Goal: Task Accomplishment & Management: Manage account settings

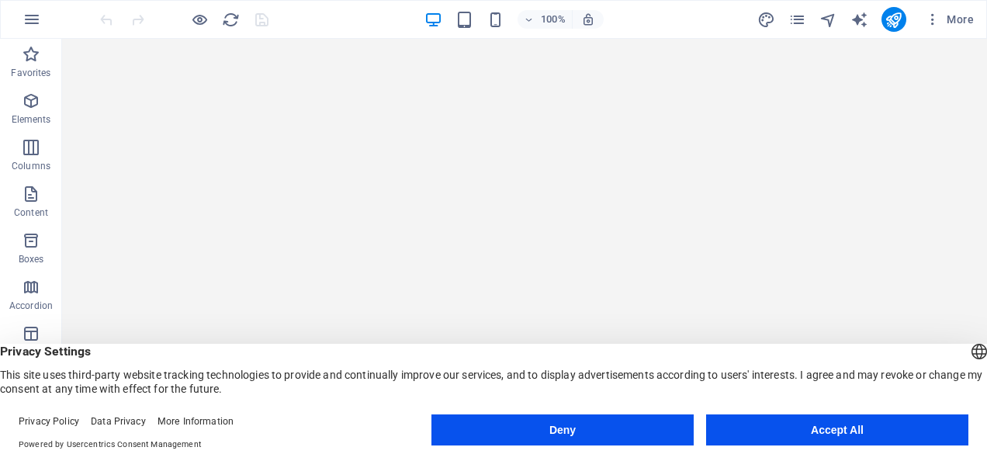
click at [968, 347] on div "English Deutsch" at bounding box center [979, 353] width 22 height 26
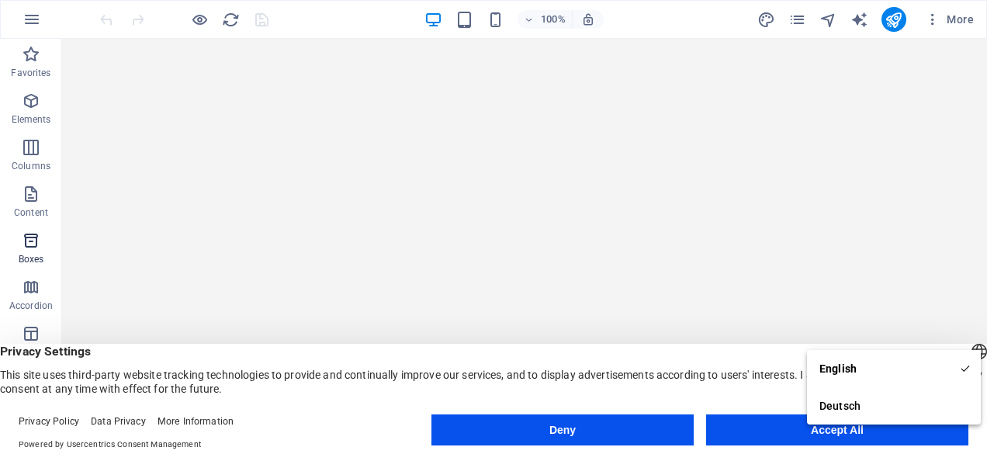
scroll to position [301, 0]
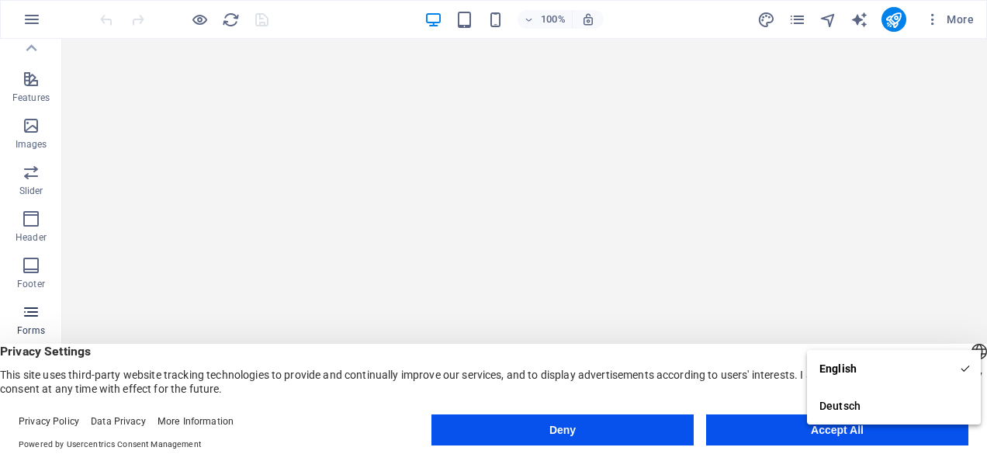
click at [29, 309] on icon "button" at bounding box center [31, 311] width 19 height 19
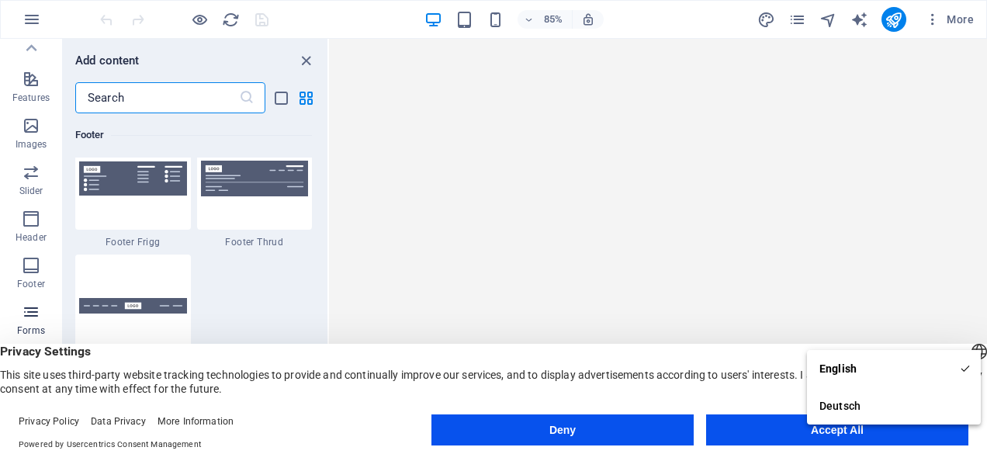
scroll to position [11323, 0]
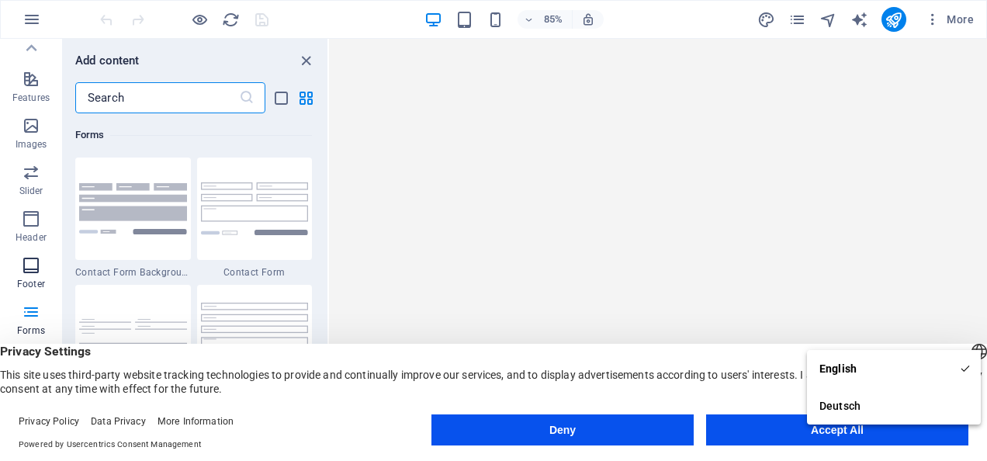
click at [29, 270] on icon "button" at bounding box center [31, 265] width 19 height 19
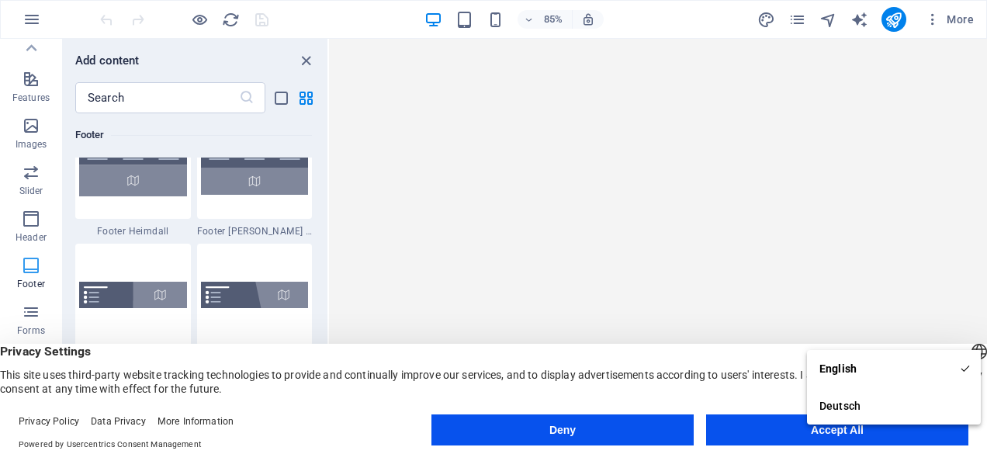
scroll to position [10268, 0]
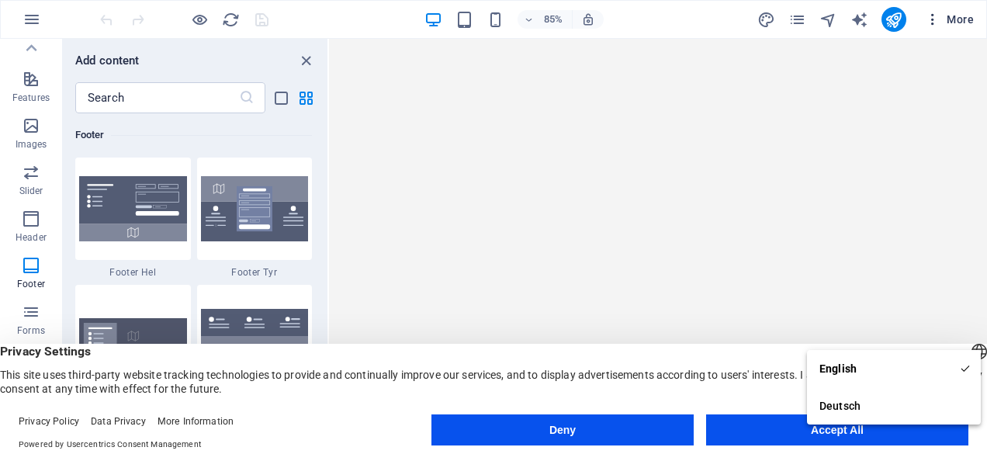
click at [937, 12] on icon "button" at bounding box center [932, 20] width 16 height 16
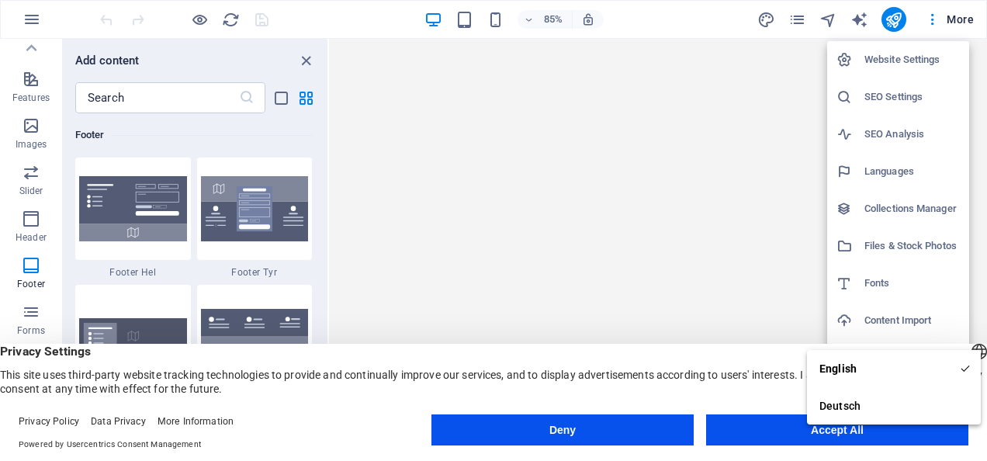
click at [929, 55] on h6 "Website Settings" at bounding box center [911, 59] width 95 height 19
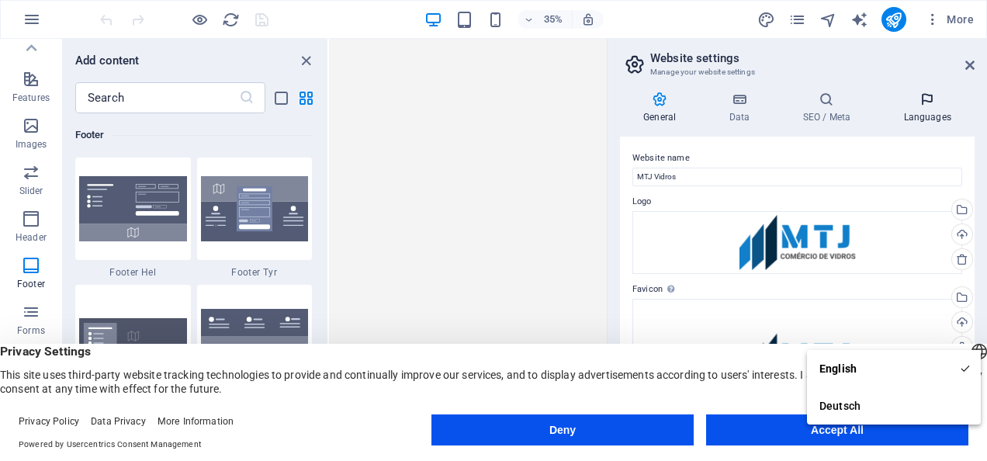
click at [928, 96] on icon at bounding box center [927, 100] width 95 height 16
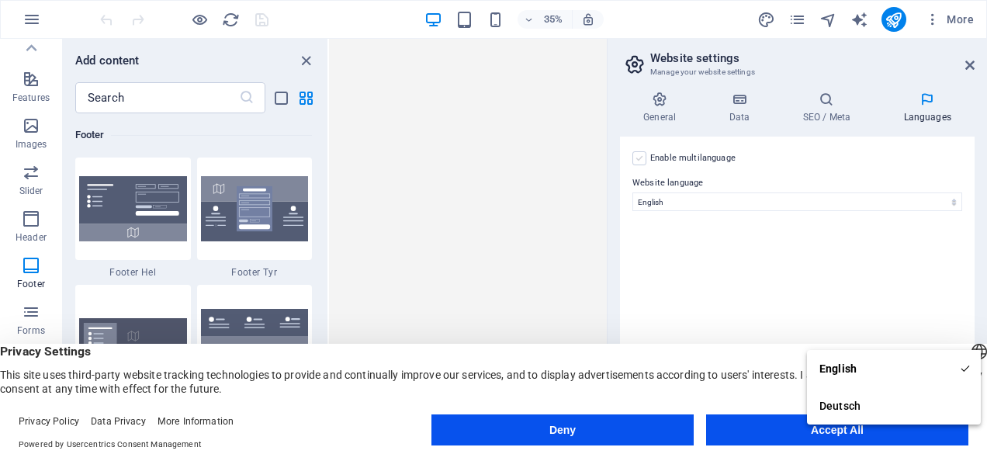
click at [642, 155] on label at bounding box center [639, 158] width 14 height 14
click at [0, 0] on input "Enable multilanguage To disable multilanguage delete all languages until only o…" at bounding box center [0, 0] width 0 height 0
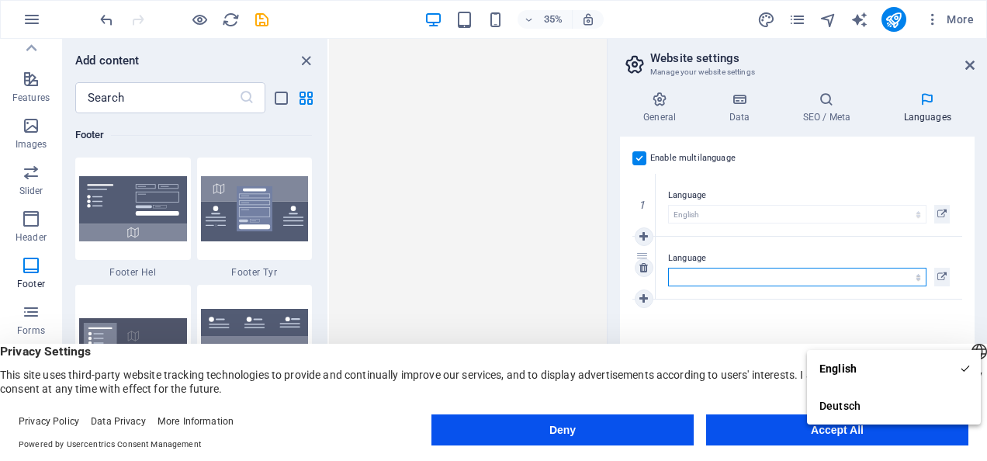
click at [714, 275] on select "Abkhazian Afar Afrikaans Akan Albanian Amharic Arabic Aragonese Armenian Assame…" at bounding box center [797, 277] width 258 height 19
click at [730, 277] on select "Abkhazian Afar Afrikaans Akan Albanian Amharic Arabic Aragonese Armenian Assame…" at bounding box center [797, 277] width 258 height 19
click at [732, 278] on select "Abkhazian Afar Afrikaans Akan Albanian Amharic Arabic Aragonese Armenian Assame…" at bounding box center [797, 277] width 258 height 19
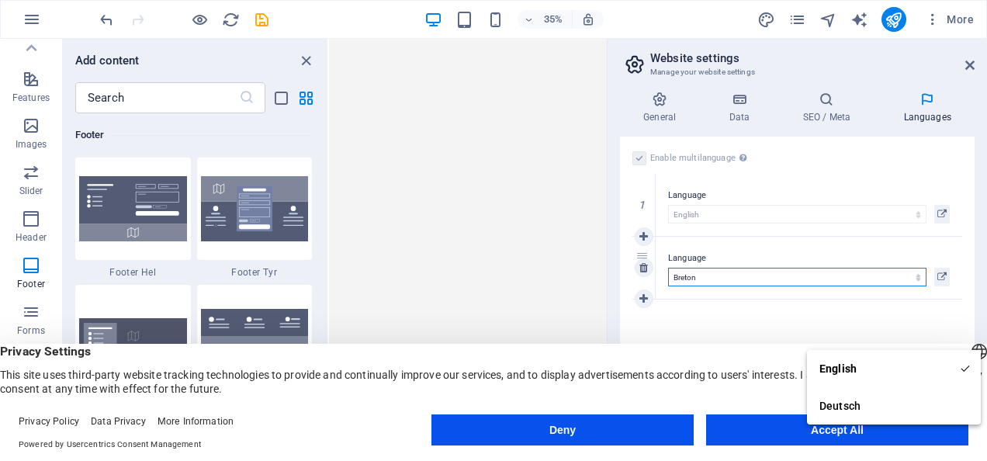
select select "128"
click at [668, 268] on select "Abkhazian Afar Afrikaans Akan Albanian Amharic Arabic Aragonese Armenian Assame…" at bounding box center [797, 277] width 258 height 19
click at [641, 234] on icon at bounding box center [643, 235] width 9 height 11
select select
select select "128"
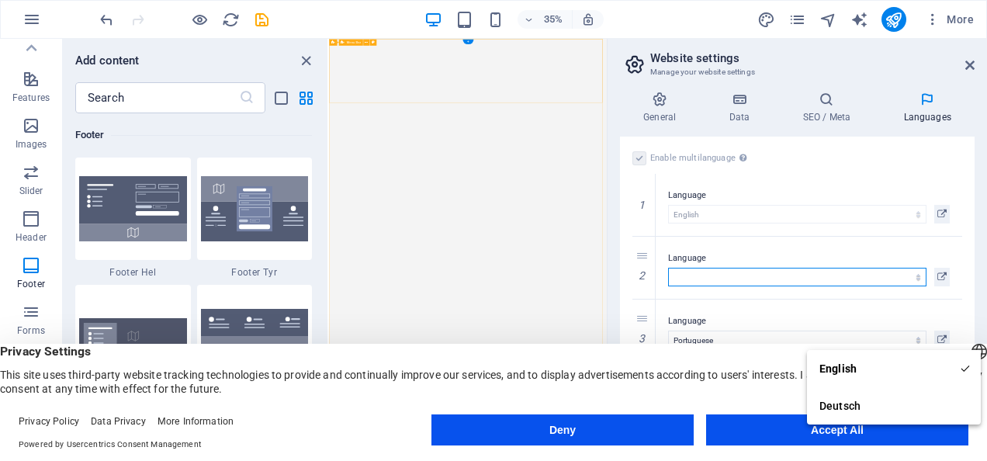
select select "128"
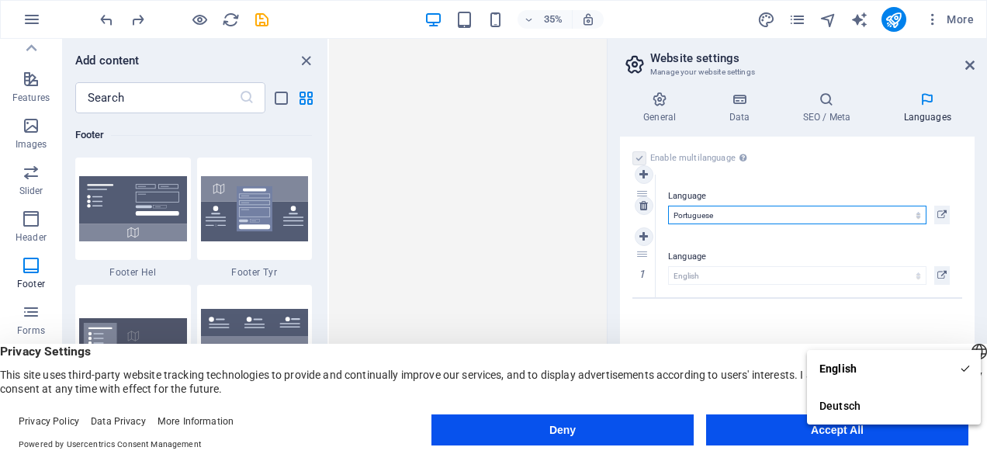
drag, startPoint x: 642, startPoint y: 249, endPoint x: 641, endPoint y: 188, distance: 61.3
select select "128"
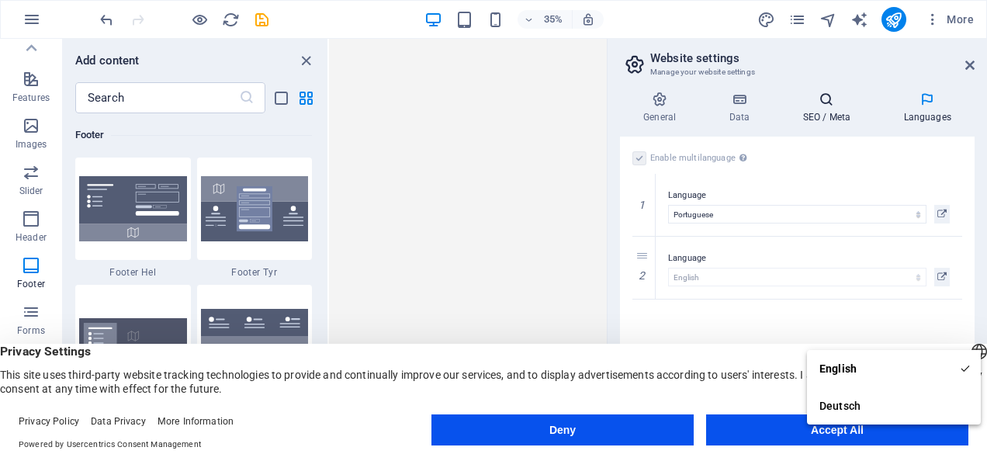
click at [825, 100] on icon at bounding box center [826, 100] width 95 height 16
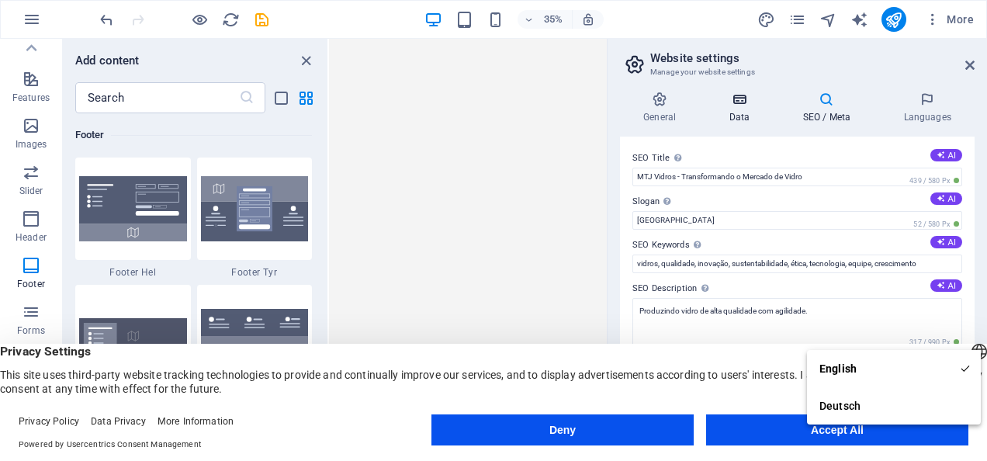
click at [743, 99] on icon at bounding box center [738, 100] width 67 height 16
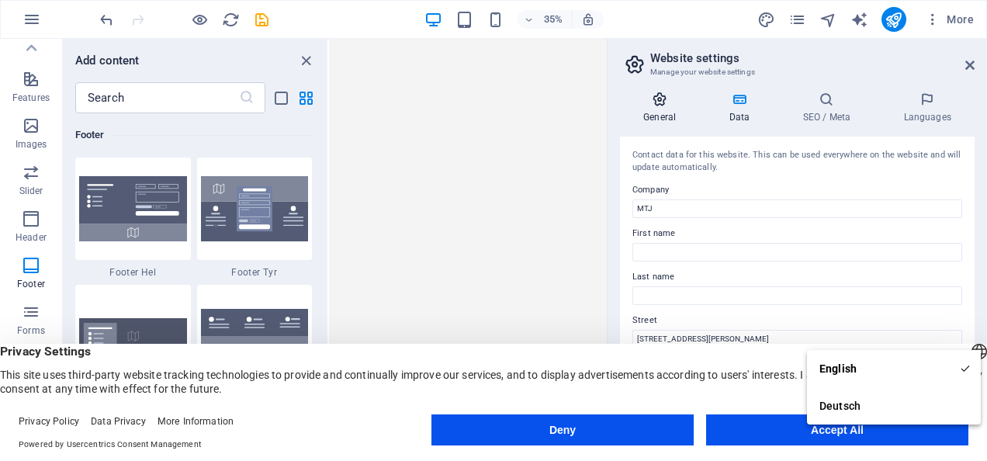
click at [663, 97] on icon at bounding box center [659, 100] width 79 height 16
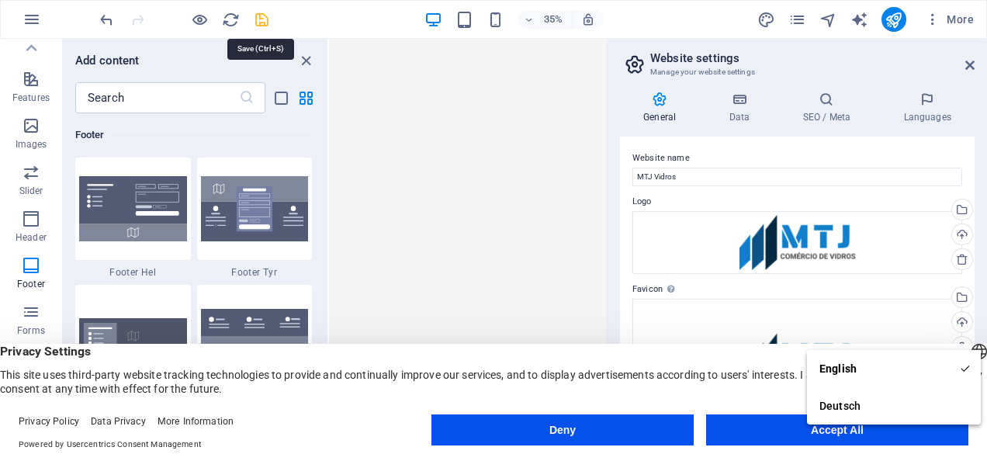
click at [265, 22] on icon "save" at bounding box center [262, 20] width 18 height 18
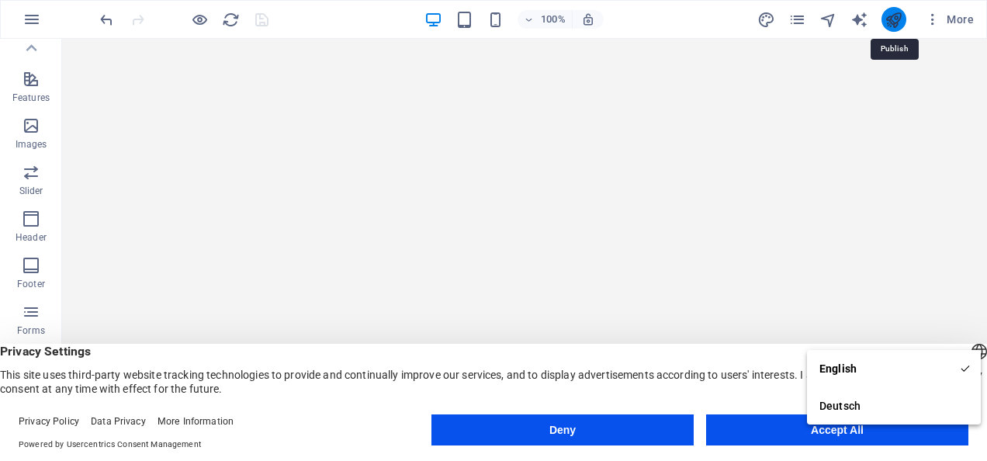
click at [897, 17] on icon "publish" at bounding box center [893, 20] width 18 height 18
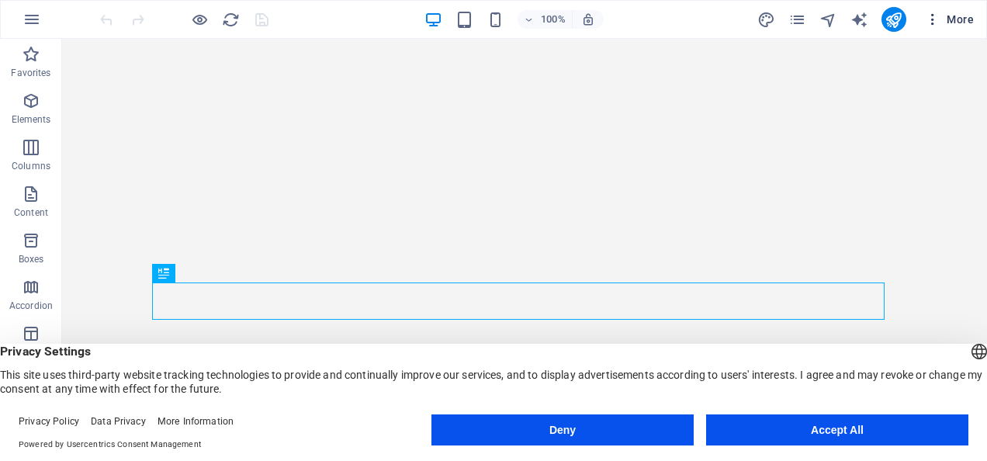
click at [945, 22] on span "More" at bounding box center [948, 20] width 49 height 16
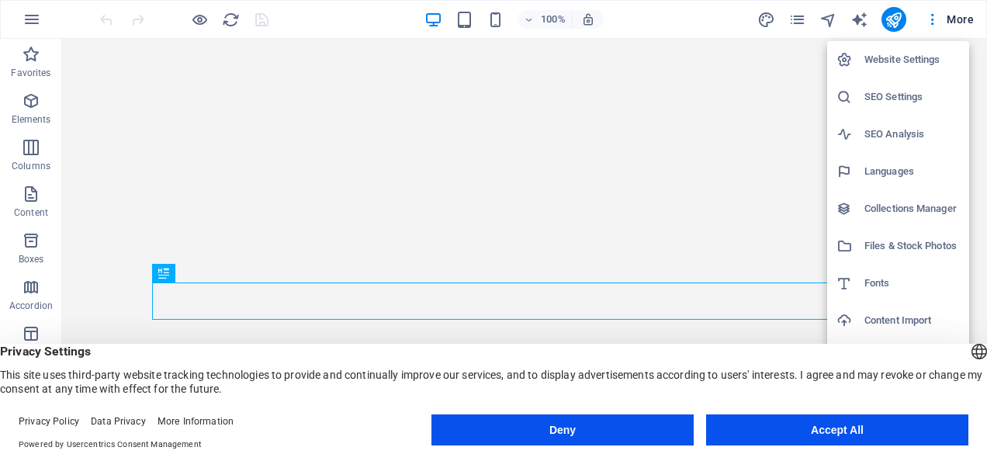
click at [941, 19] on div at bounding box center [493, 230] width 987 height 461
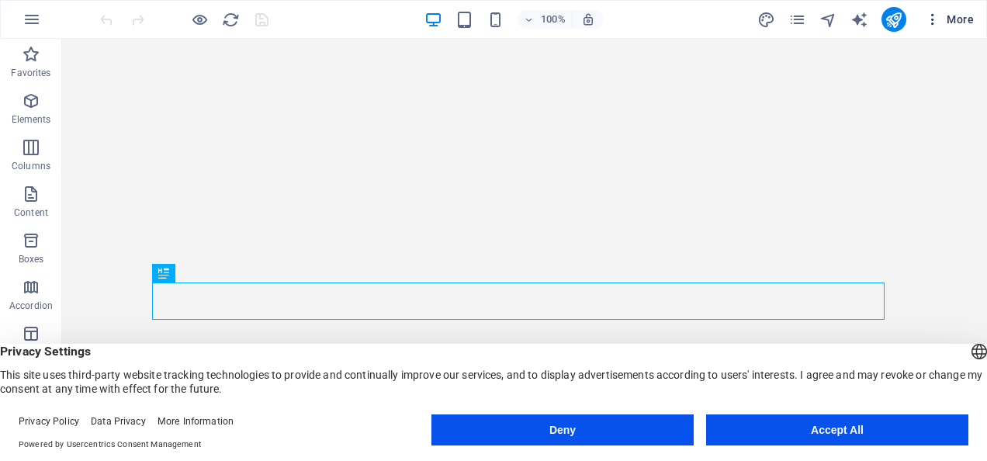
click at [933, 16] on icon "button" at bounding box center [932, 20] width 16 height 16
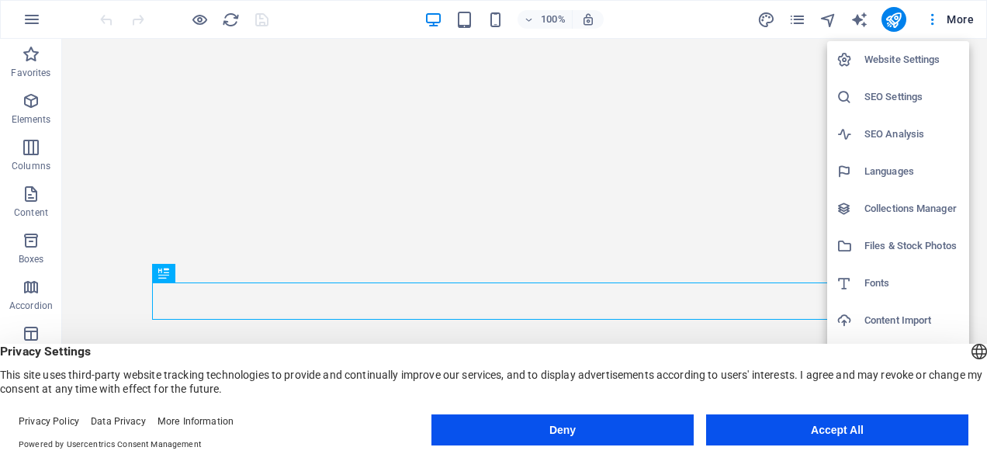
scroll to position [33, 0]
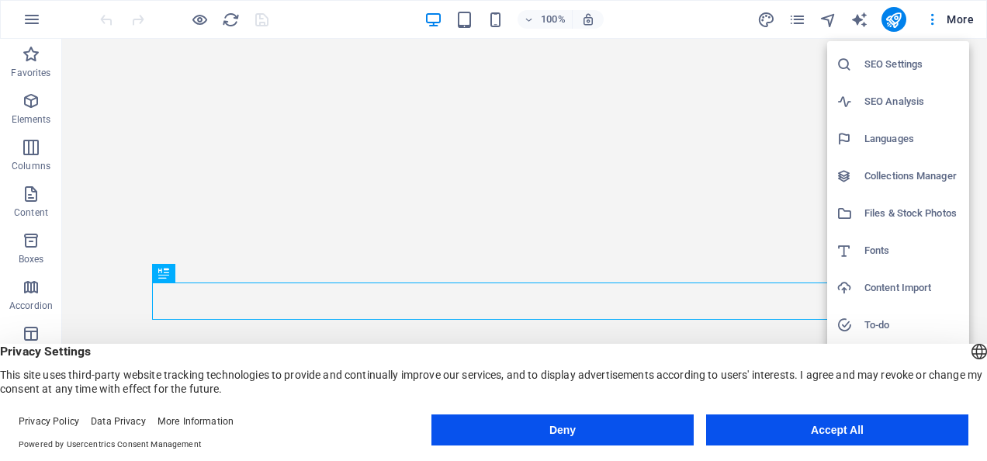
click at [880, 420] on button "Accept All" at bounding box center [837, 429] width 262 height 31
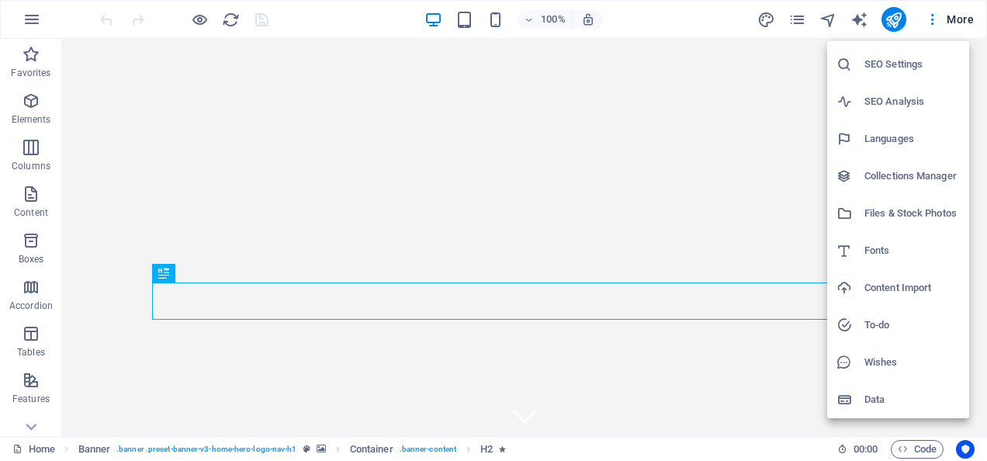
click at [887, 285] on h6 "Content Import" at bounding box center [911, 287] width 95 height 19
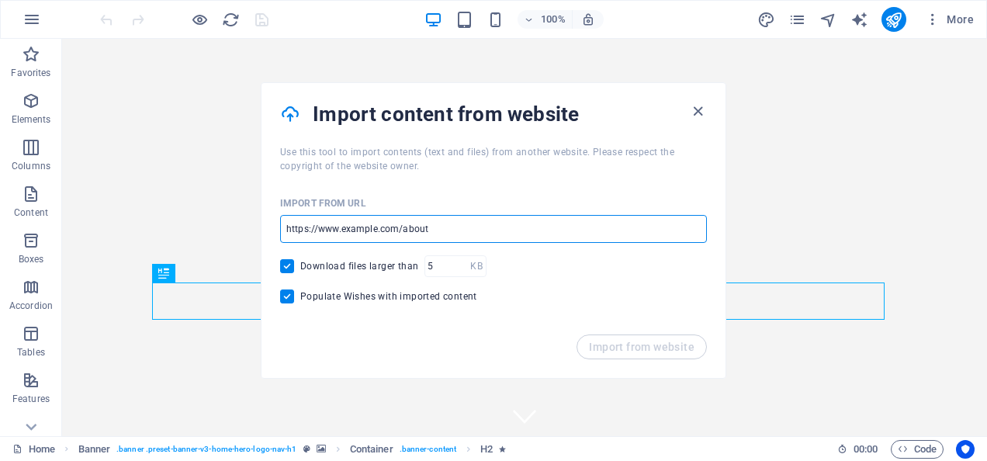
click at [446, 226] on input "url" at bounding box center [493, 229] width 427 height 28
drag, startPoint x: 512, startPoint y: 265, endPoint x: 207, endPoint y: 231, distance: 306.7
click at [340, 225] on input "url" at bounding box center [493, 229] width 427 height 28
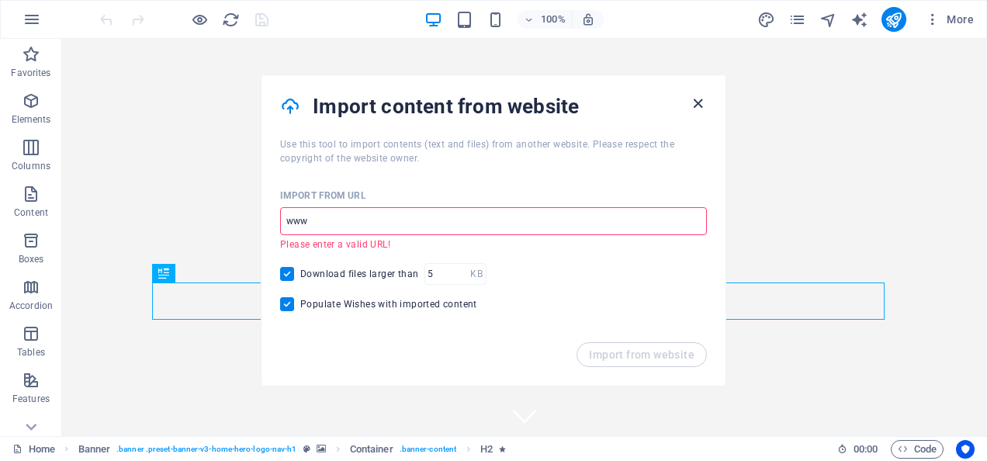
type input "www"
click at [702, 100] on icon "button" at bounding box center [698, 104] width 18 height 18
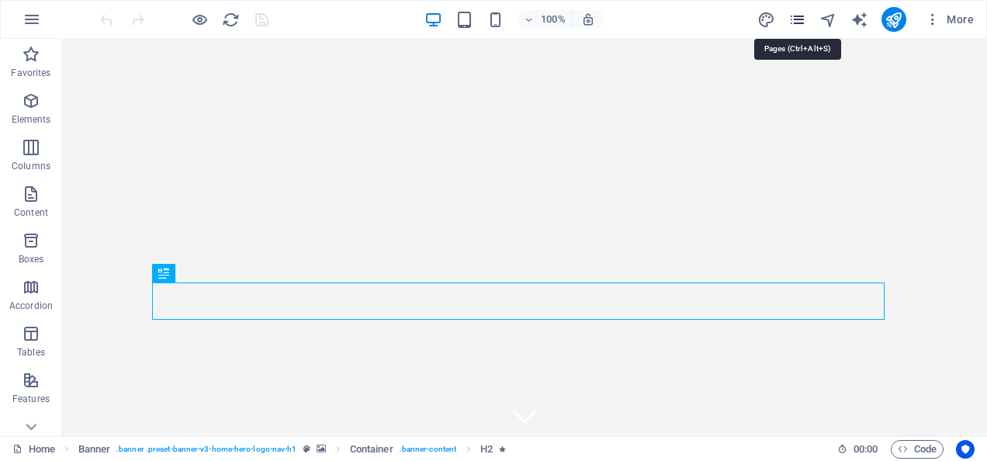
click at [803, 16] on icon "pages" at bounding box center [797, 20] width 18 height 18
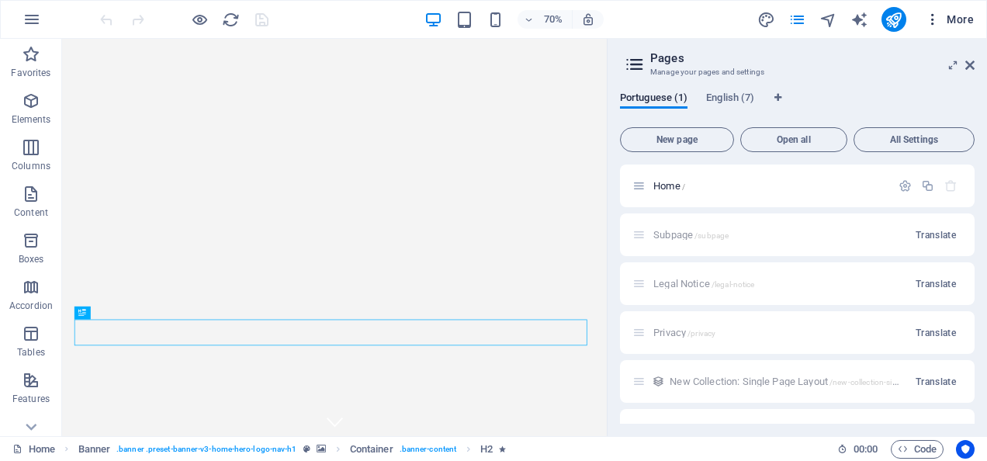
click at [931, 17] on icon "button" at bounding box center [932, 20] width 16 height 16
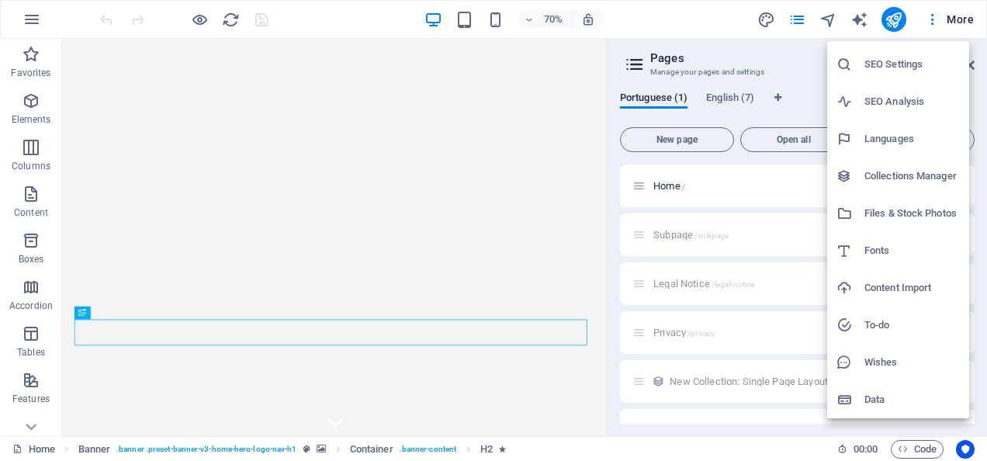
click at [876, 136] on h6 "Languages" at bounding box center [911, 139] width 95 height 19
select select "128"
select select "41"
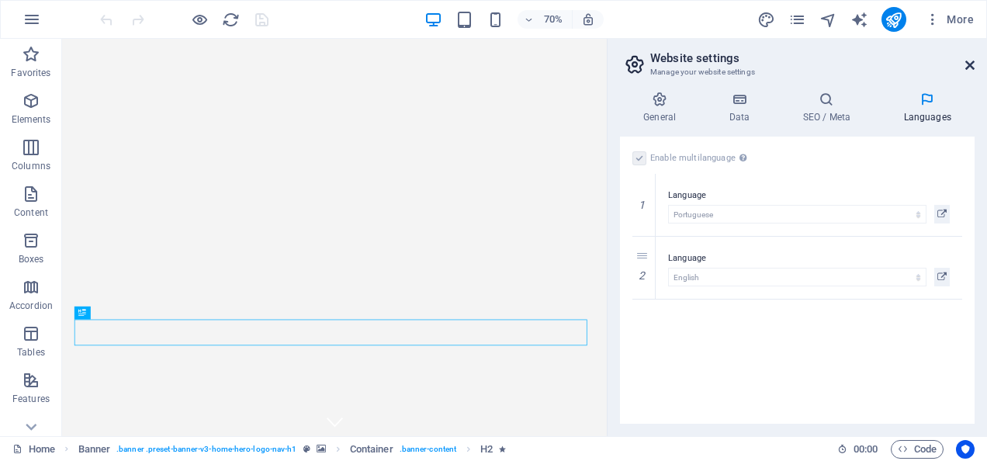
click at [974, 62] on aside "Website settings Manage your website settings General Data SEO / Meta Languages…" at bounding box center [796, 237] width 380 height 397
click at [967, 64] on icon at bounding box center [969, 65] width 9 height 12
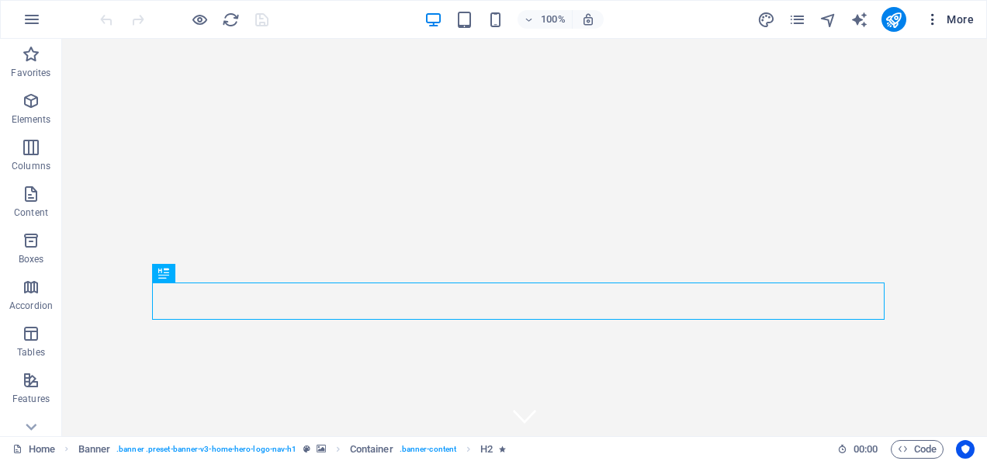
click at [937, 17] on icon "button" at bounding box center [932, 20] width 16 height 16
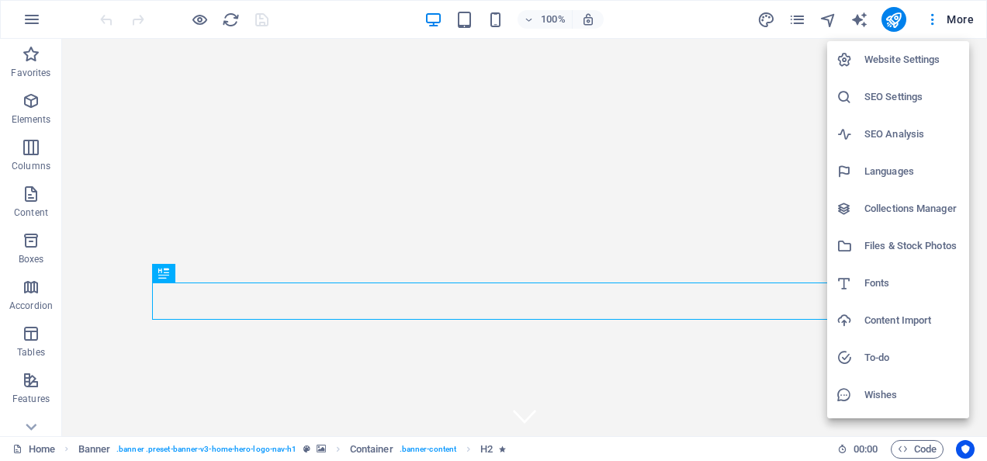
click at [895, 247] on h6 "Files & Stock Photos" at bounding box center [911, 246] width 95 height 19
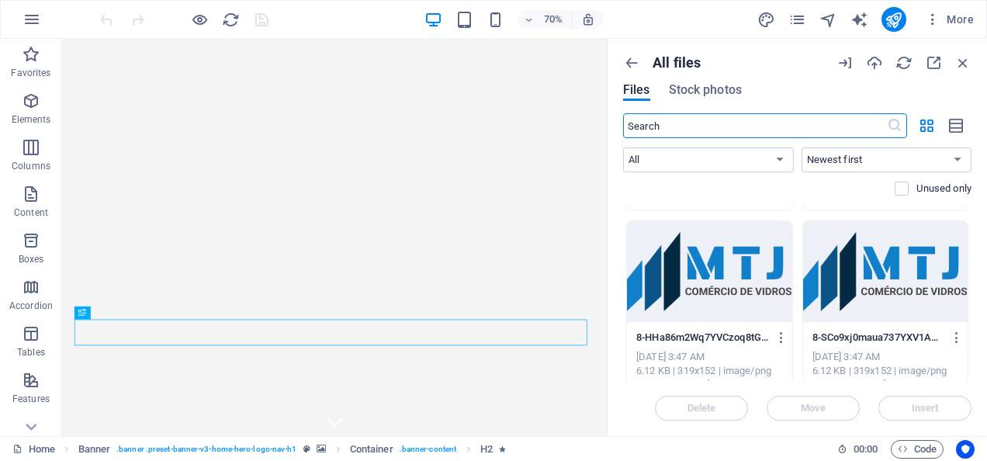
scroll to position [2327, 0]
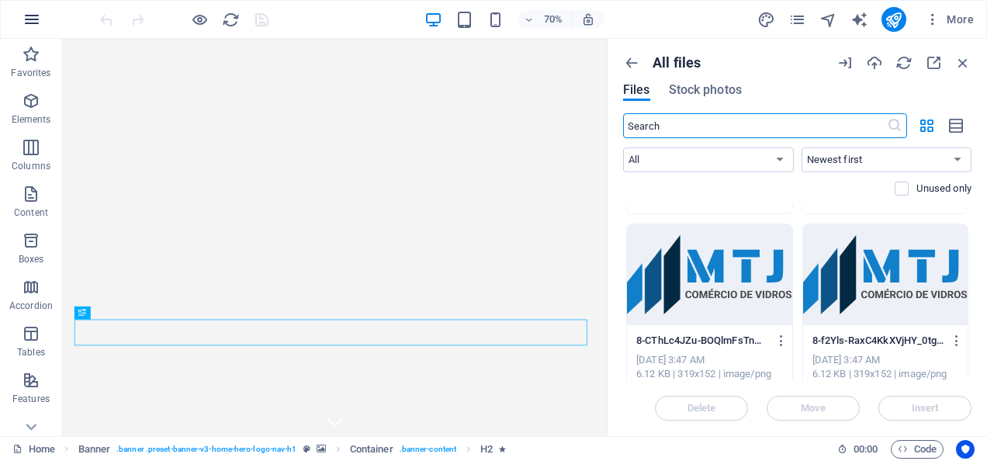
click at [29, 19] on icon "button" at bounding box center [31, 19] width 19 height 19
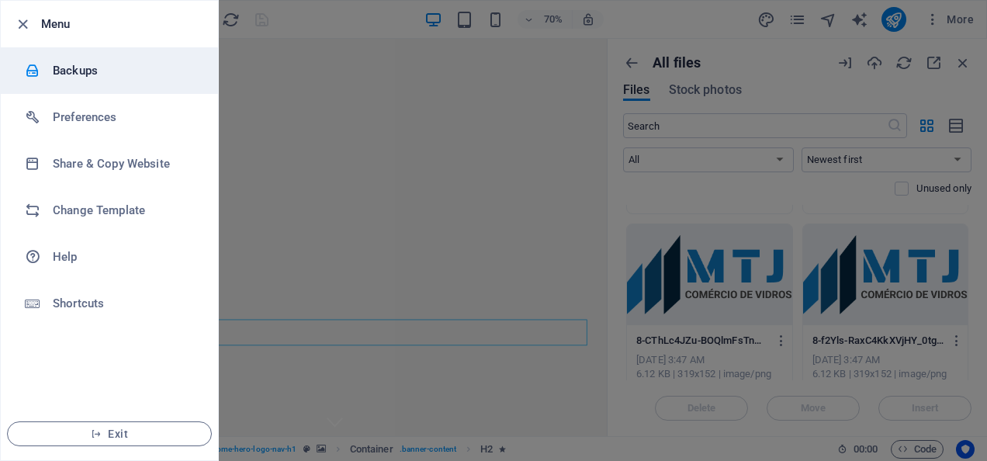
click at [53, 78] on h6 "Backups" at bounding box center [124, 70] width 143 height 19
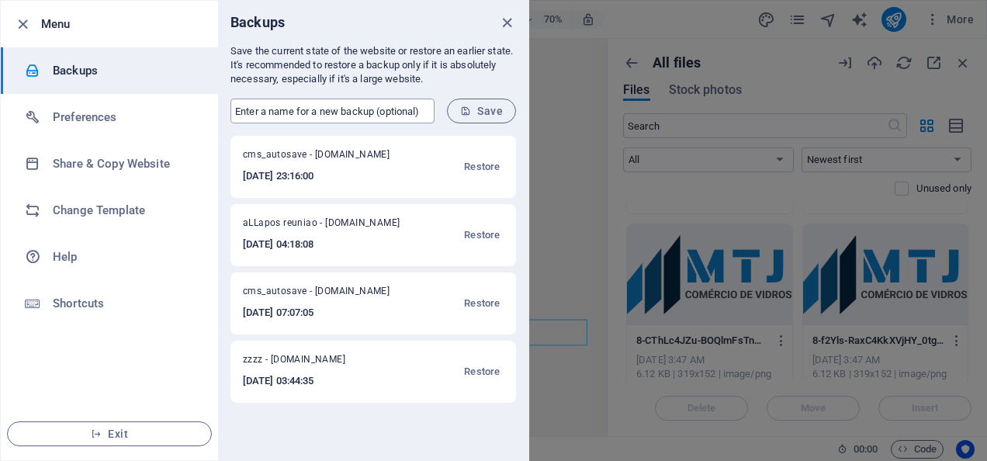
click at [302, 102] on input "text" at bounding box center [332, 110] width 204 height 25
type input "04102025"
click at [480, 107] on span "Save" at bounding box center [481, 111] width 43 height 12
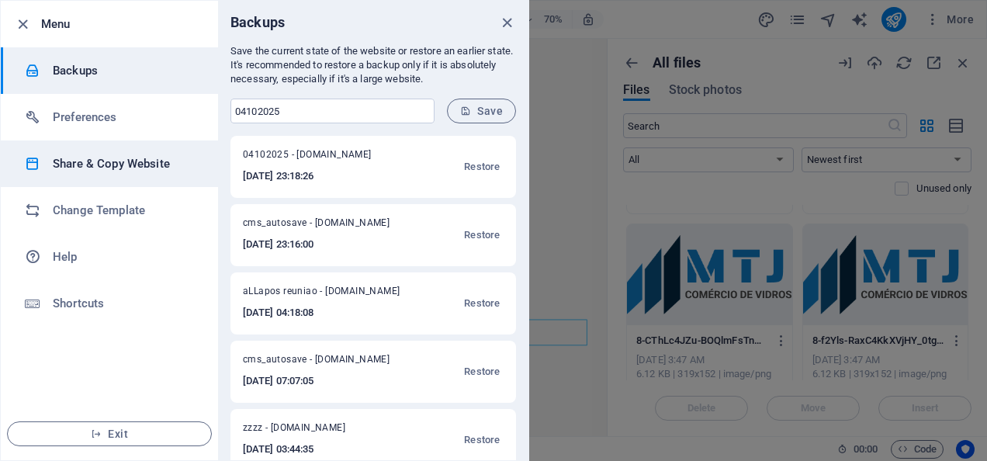
click at [91, 161] on h6 "Share & Copy Website" at bounding box center [124, 163] width 143 height 19
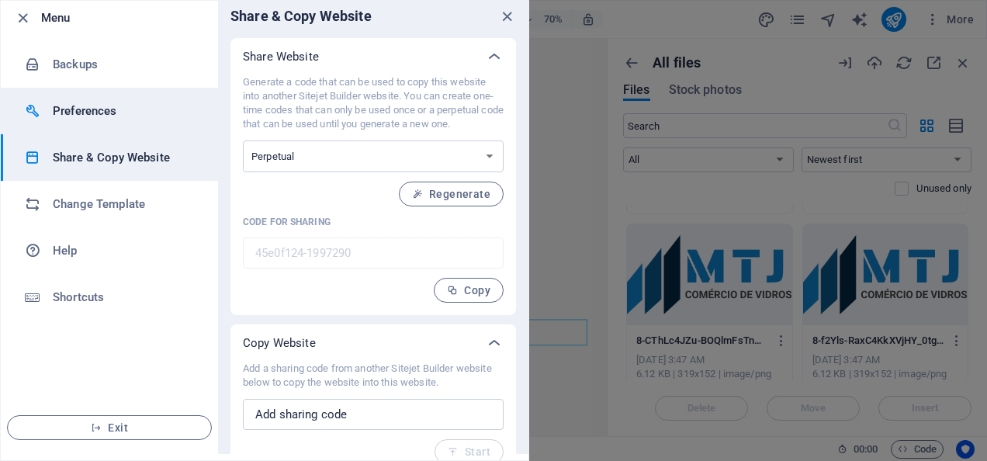
scroll to position [0, 0]
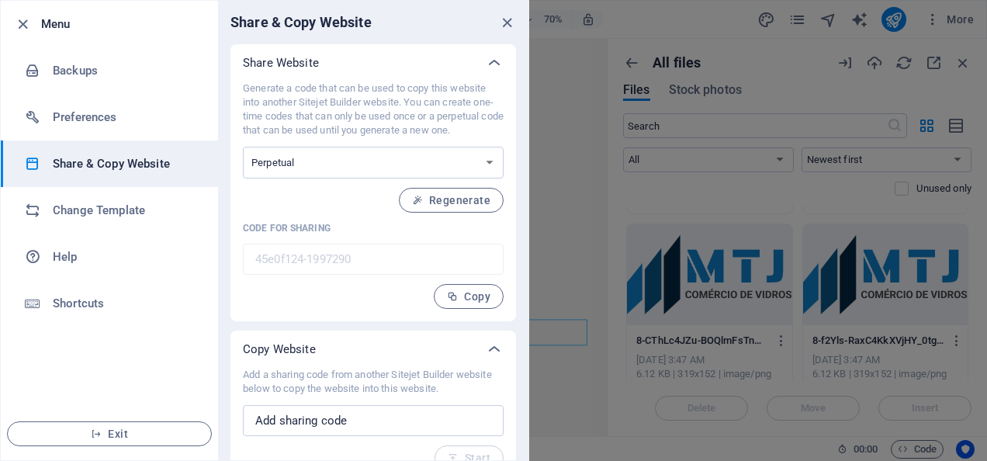
click at [43, 20] on h6 "Menu" at bounding box center [123, 24] width 164 height 19
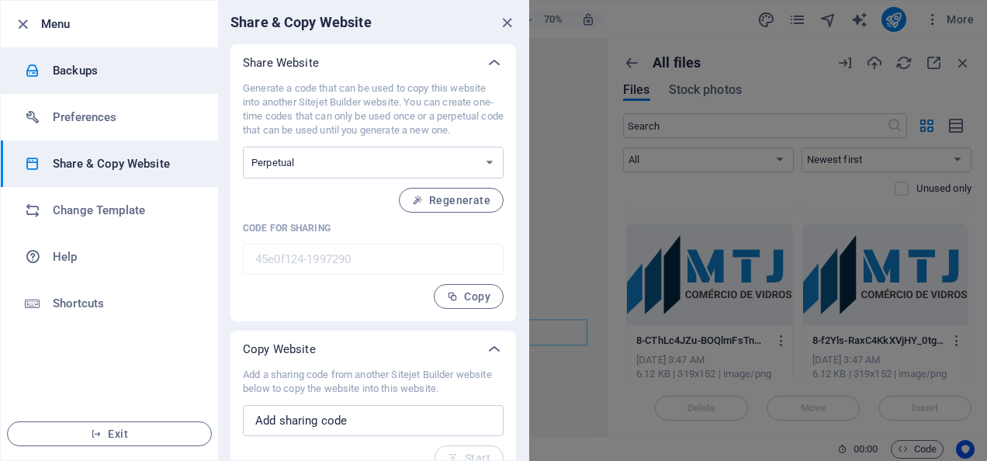
click at [57, 67] on h6 "Backups" at bounding box center [124, 70] width 143 height 19
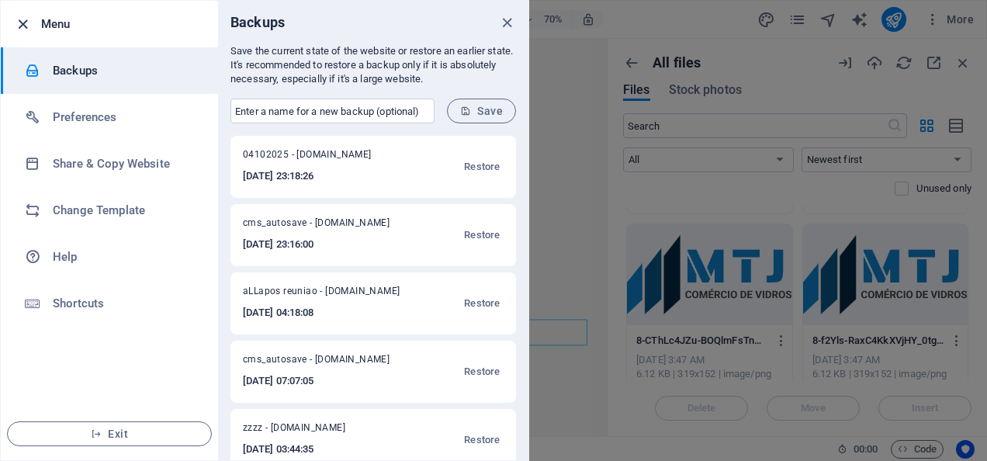
click at [22, 19] on icon "button" at bounding box center [23, 25] width 18 height 18
